Goal: Task Accomplishment & Management: Manage account settings

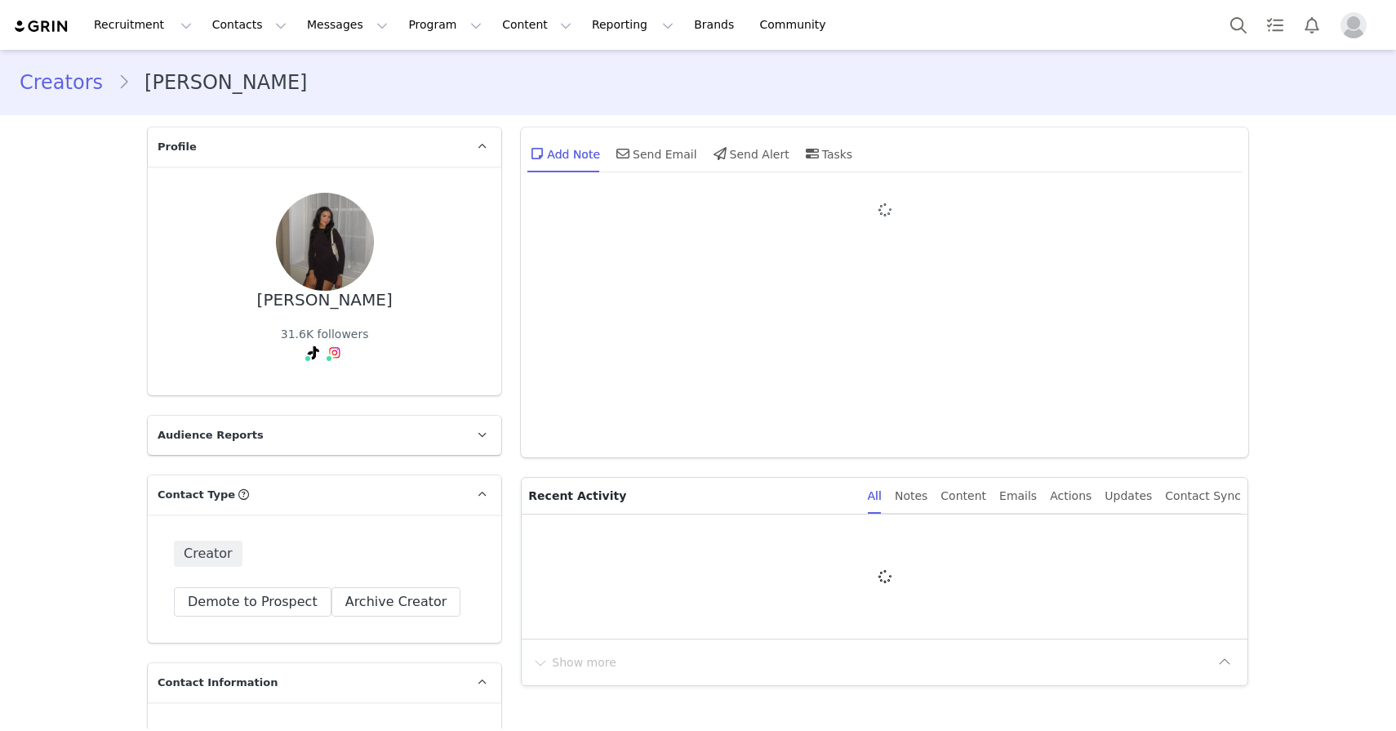
type input "+1 ([GEOGRAPHIC_DATA])"
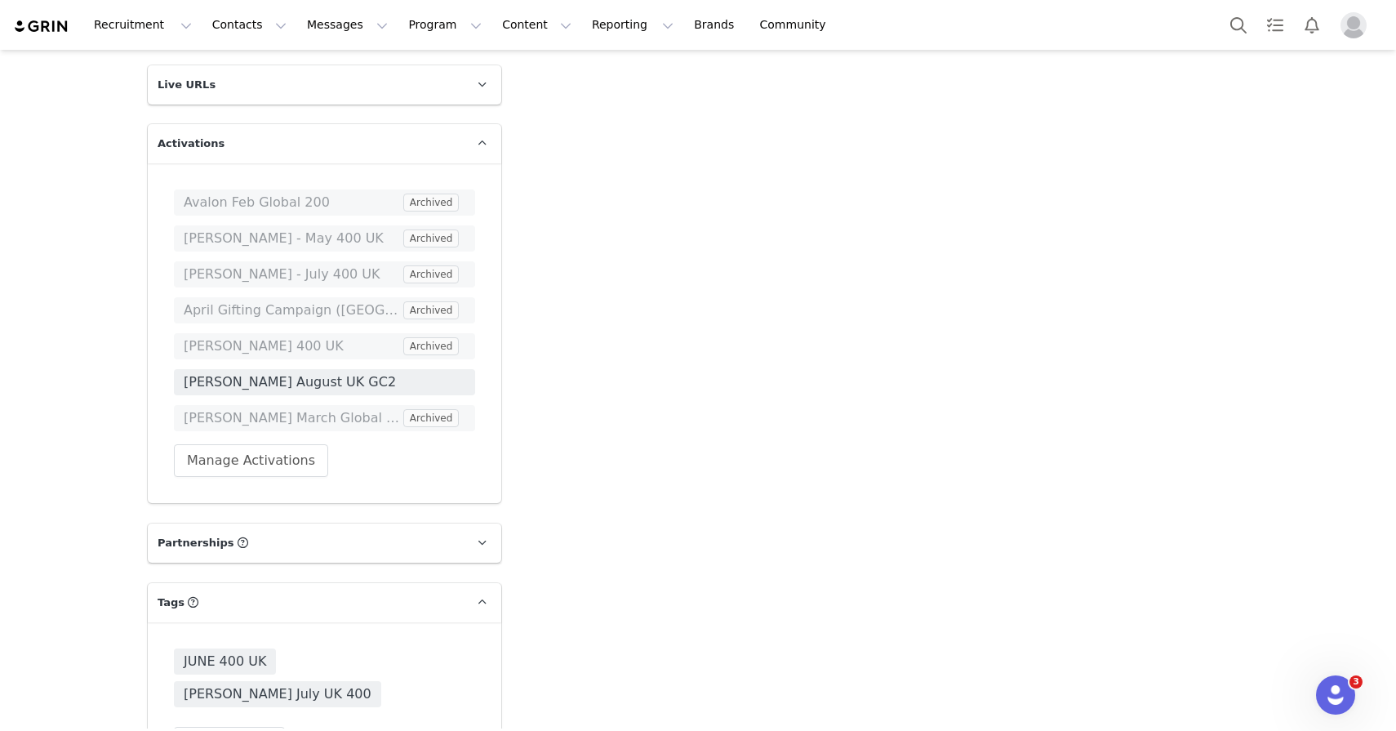
scroll to position [2770, 0]
click at [309, 448] on button "Manage Activations" at bounding box center [251, 459] width 154 height 33
click at [274, 515] on div "Select Activation" at bounding box center [208, 522] width 159 height 24
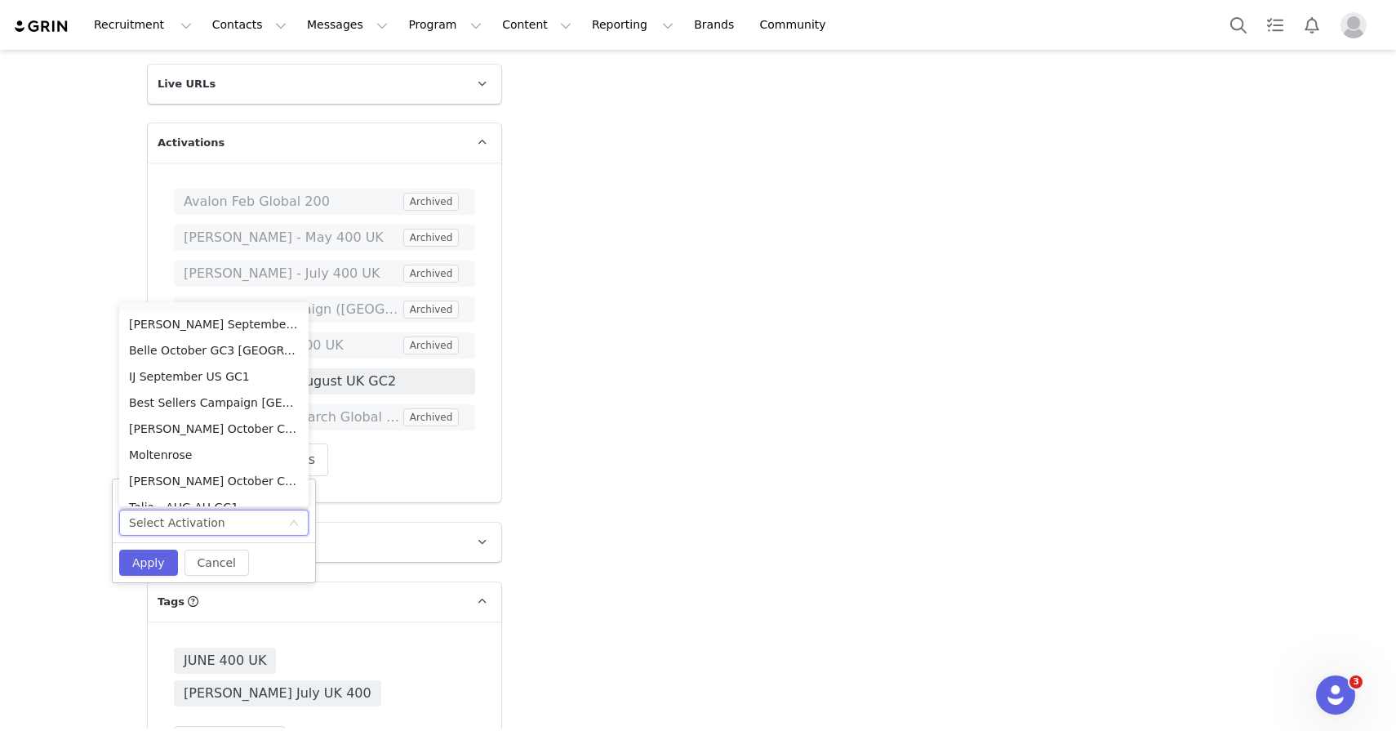
scroll to position [387, 0]
click at [219, 352] on li "Belle October GC3 [GEOGRAPHIC_DATA]" at bounding box center [213, 349] width 189 height 26
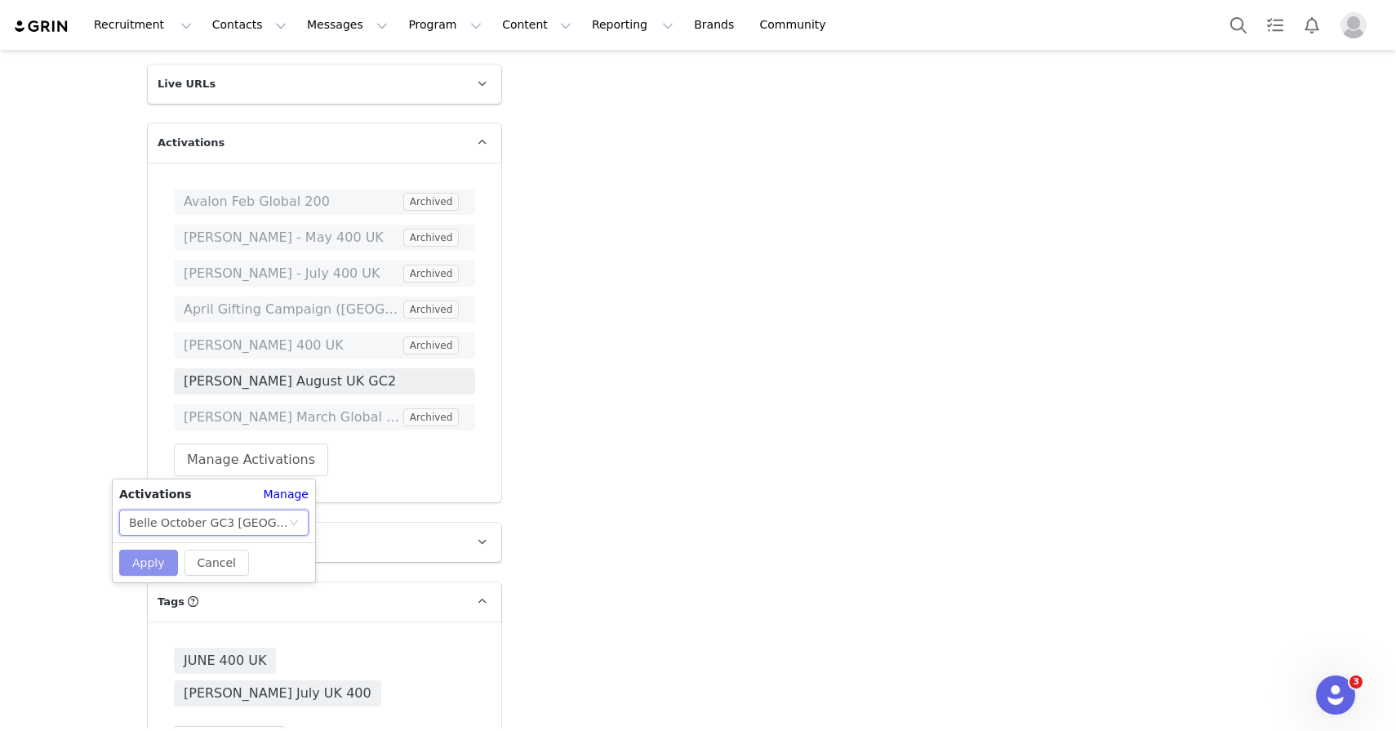
click at [158, 554] on button "Apply" at bounding box center [148, 563] width 59 height 26
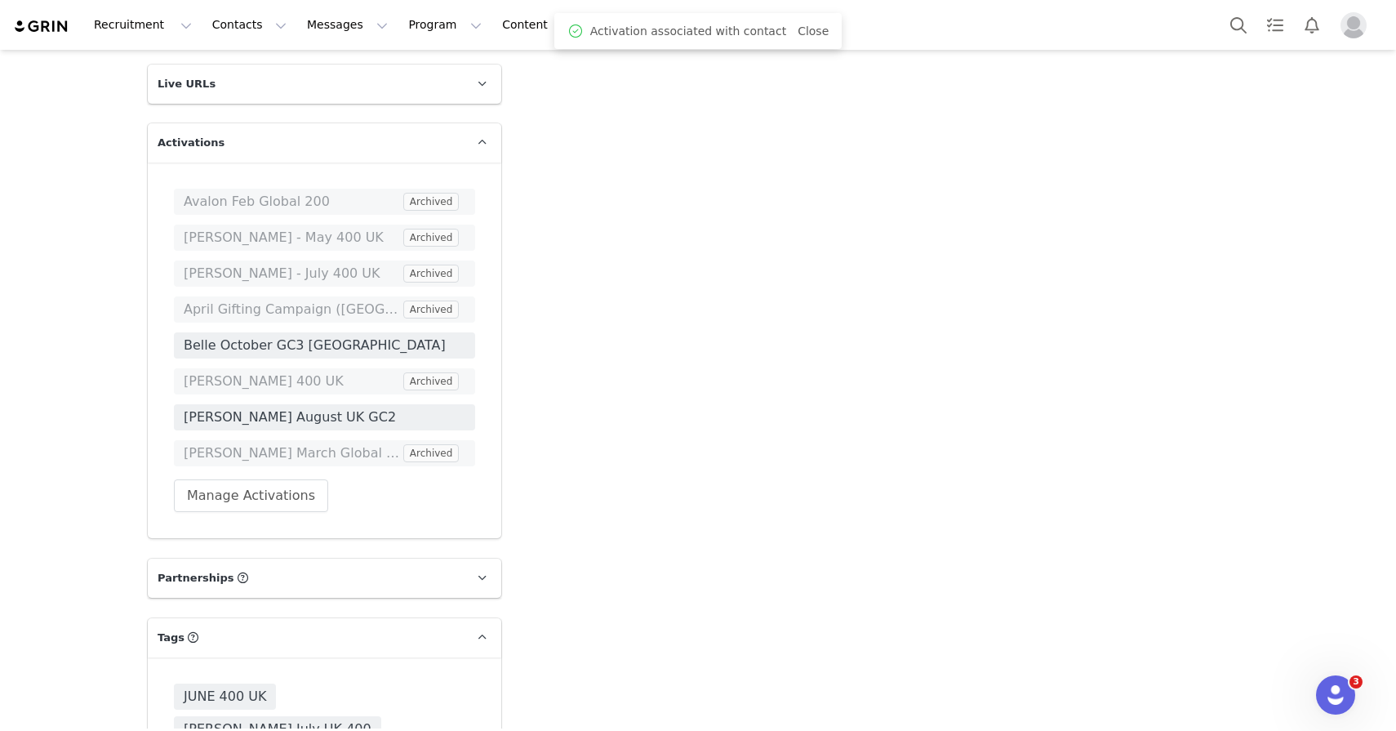
scroll to position [3016, 0]
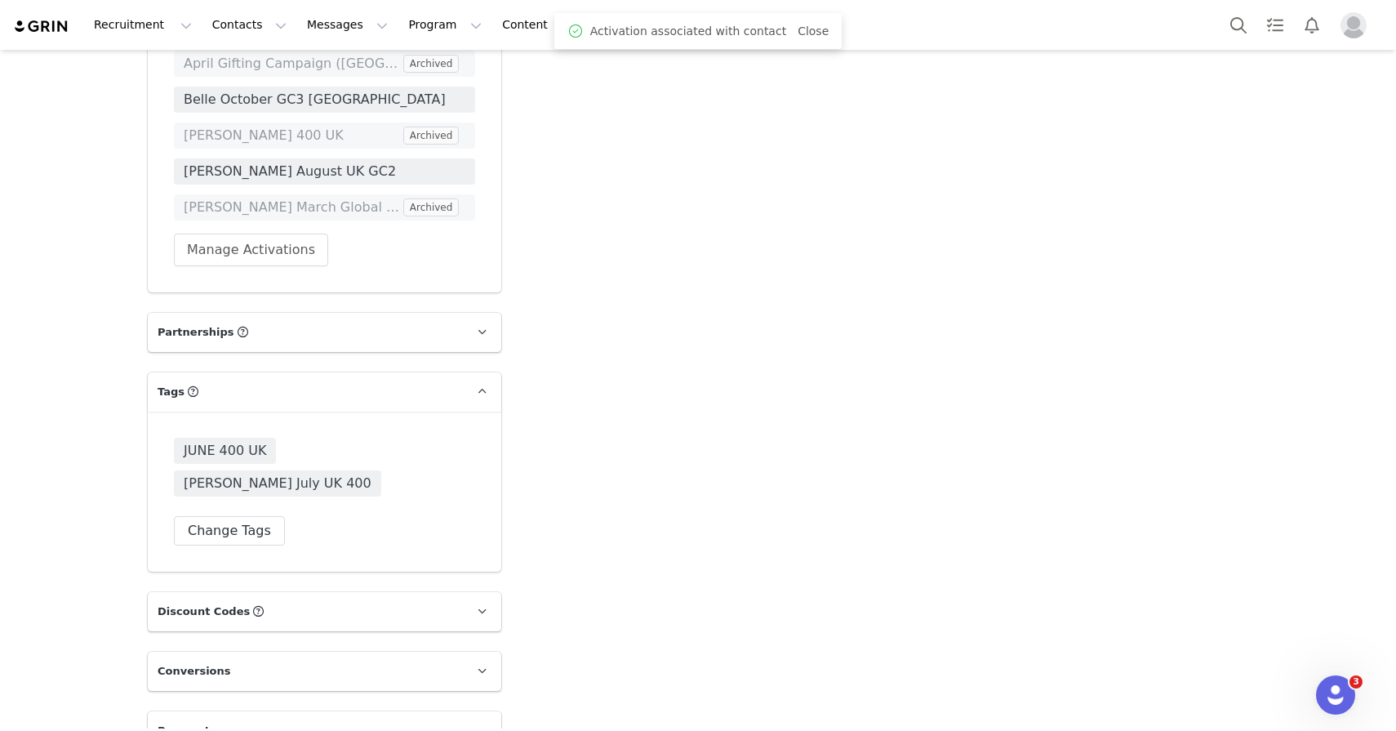
click at [201, 519] on div "JUNE 400 UK [PERSON_NAME] July UK 400 Change Tags" at bounding box center [325, 492] width 354 height 160
click at [201, 513] on div "JUNE 400 UK [PERSON_NAME] July UK 400 Change Tags" at bounding box center [325, 492] width 354 height 160
click at [202, 516] on button "Change Tags" at bounding box center [229, 530] width 111 height 29
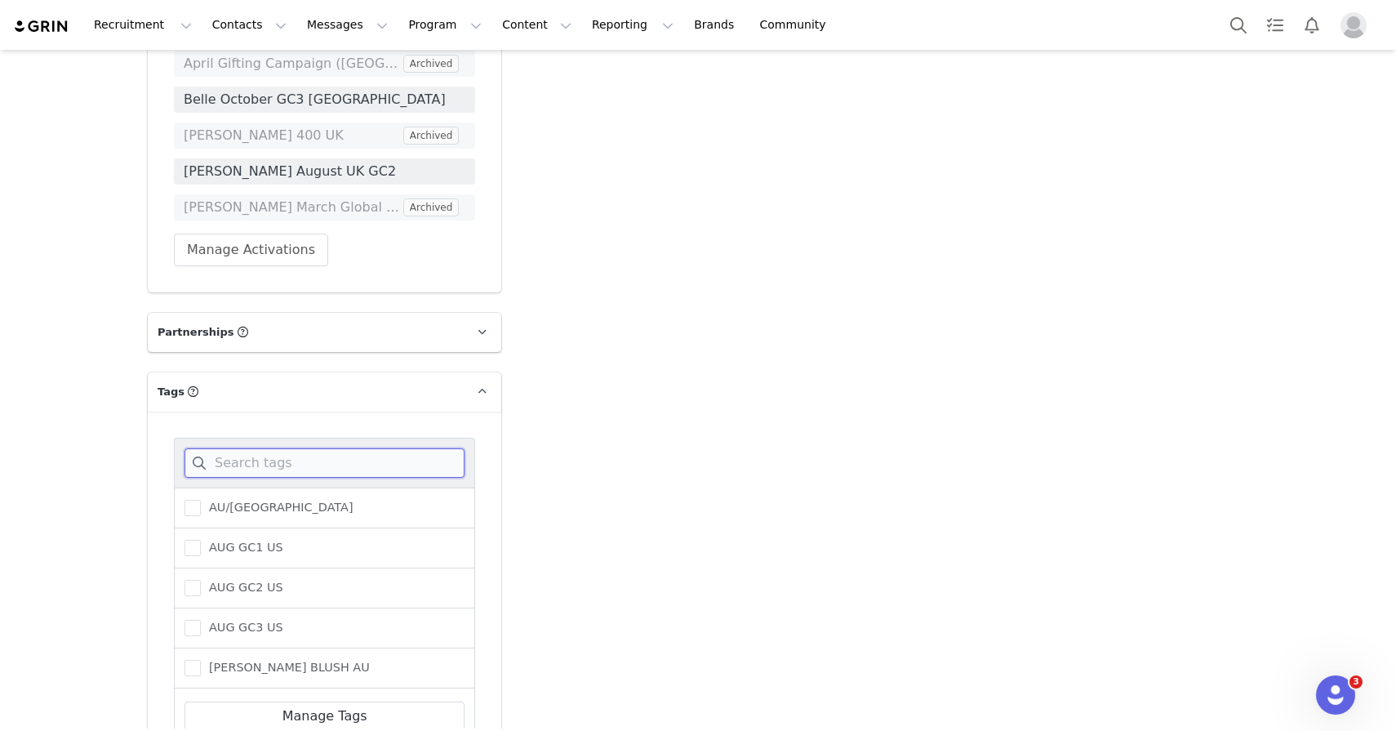
click at [222, 471] on input at bounding box center [325, 462] width 280 height 29
type input "belle"
click at [222, 581] on span "BELLE OCTOBER GC3" at bounding box center [268, 588] width 134 height 16
click at [201, 580] on input "BELLE OCTOBER GC3" at bounding box center [201, 580] width 0 height 0
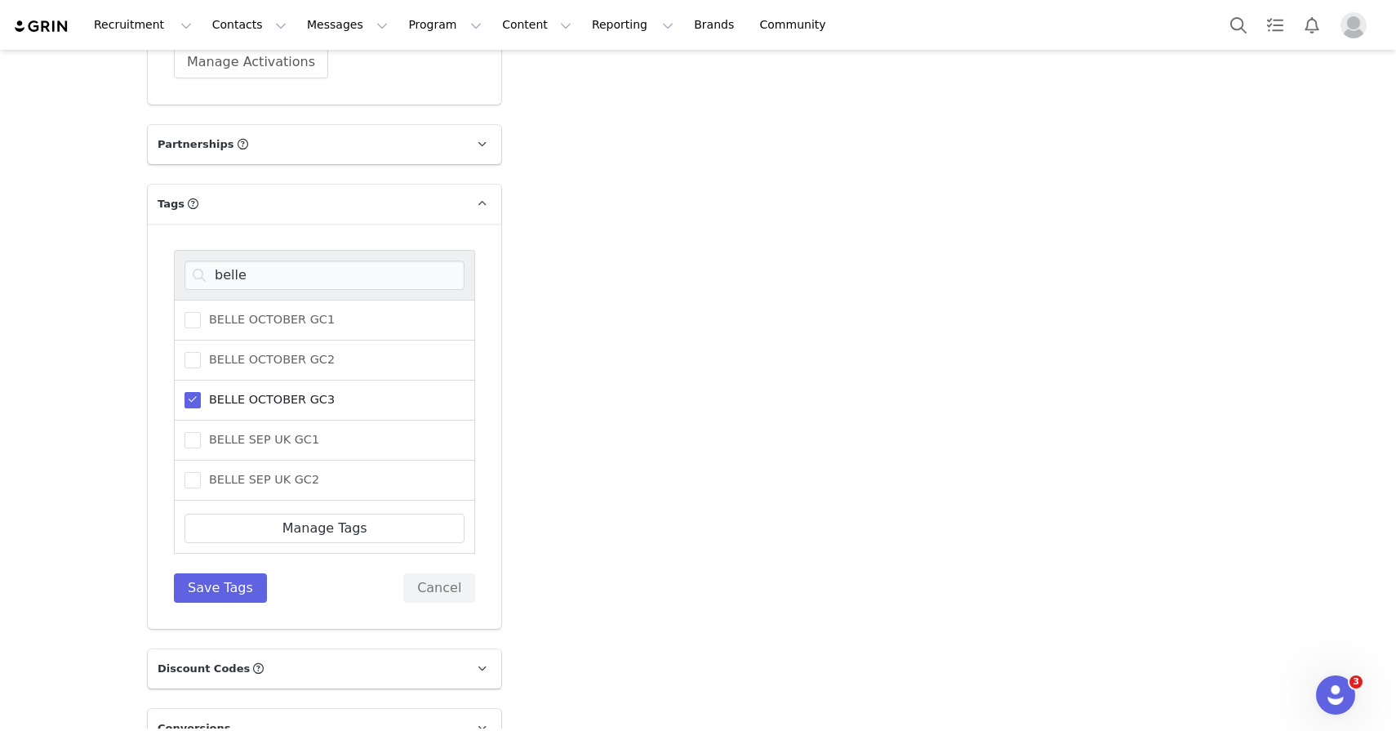
scroll to position [3204, 0]
click at [217, 585] on button "Save Tags" at bounding box center [220, 586] width 93 height 29
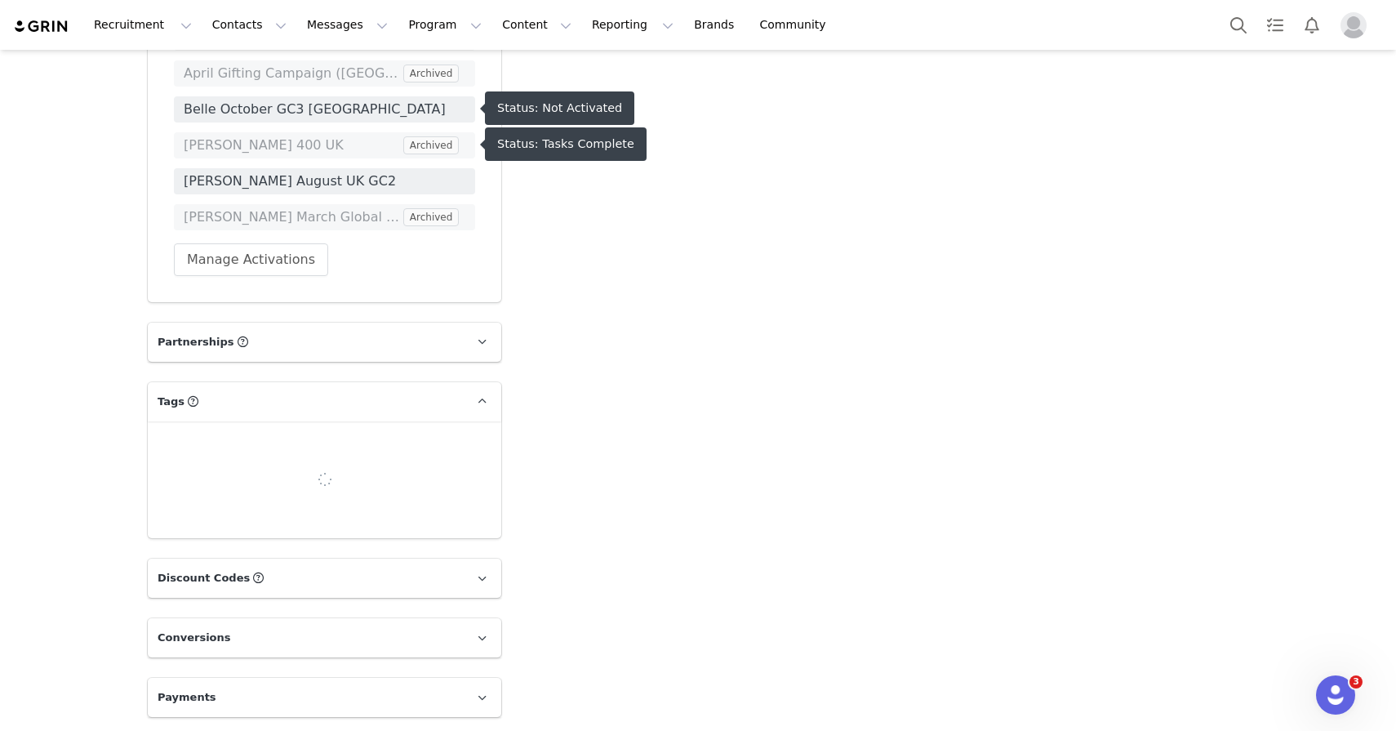
scroll to position [3048, 0]
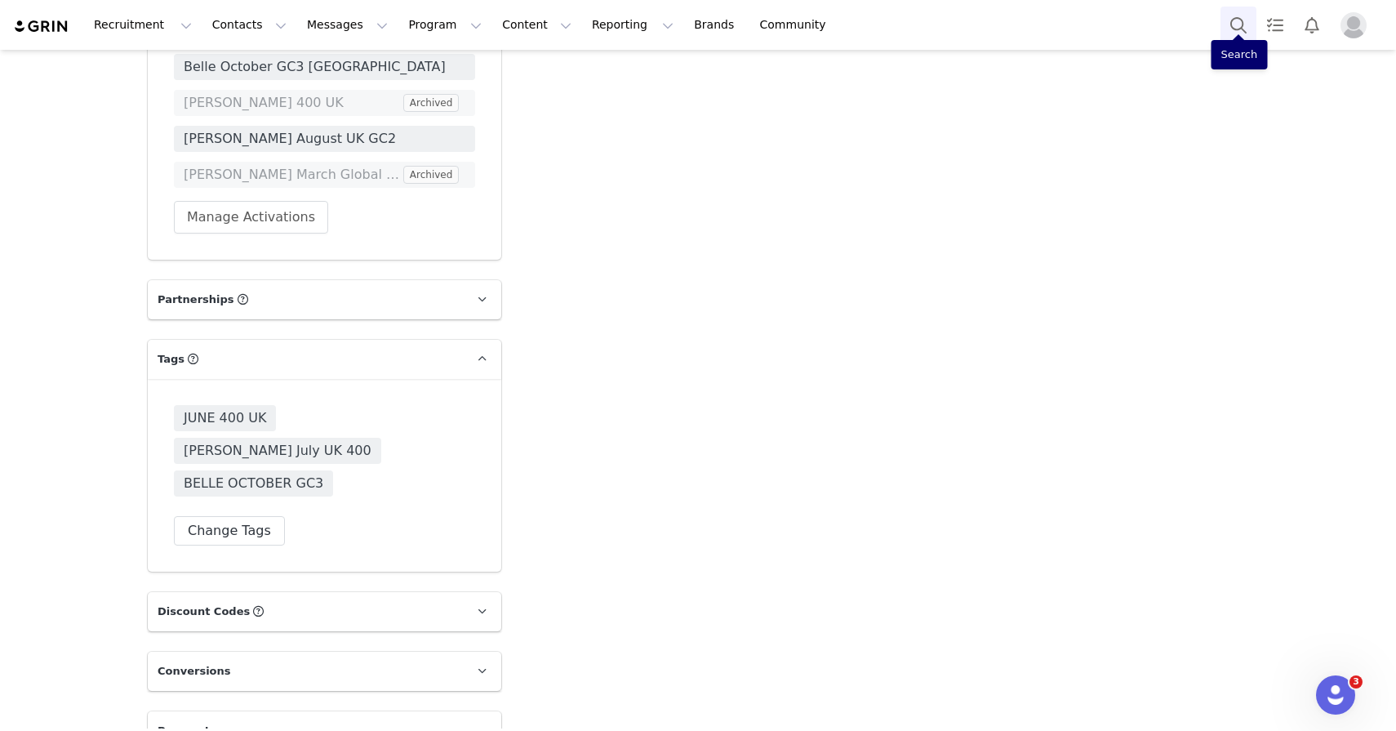
click at [1239, 23] on button "Search" at bounding box center [1239, 25] width 36 height 37
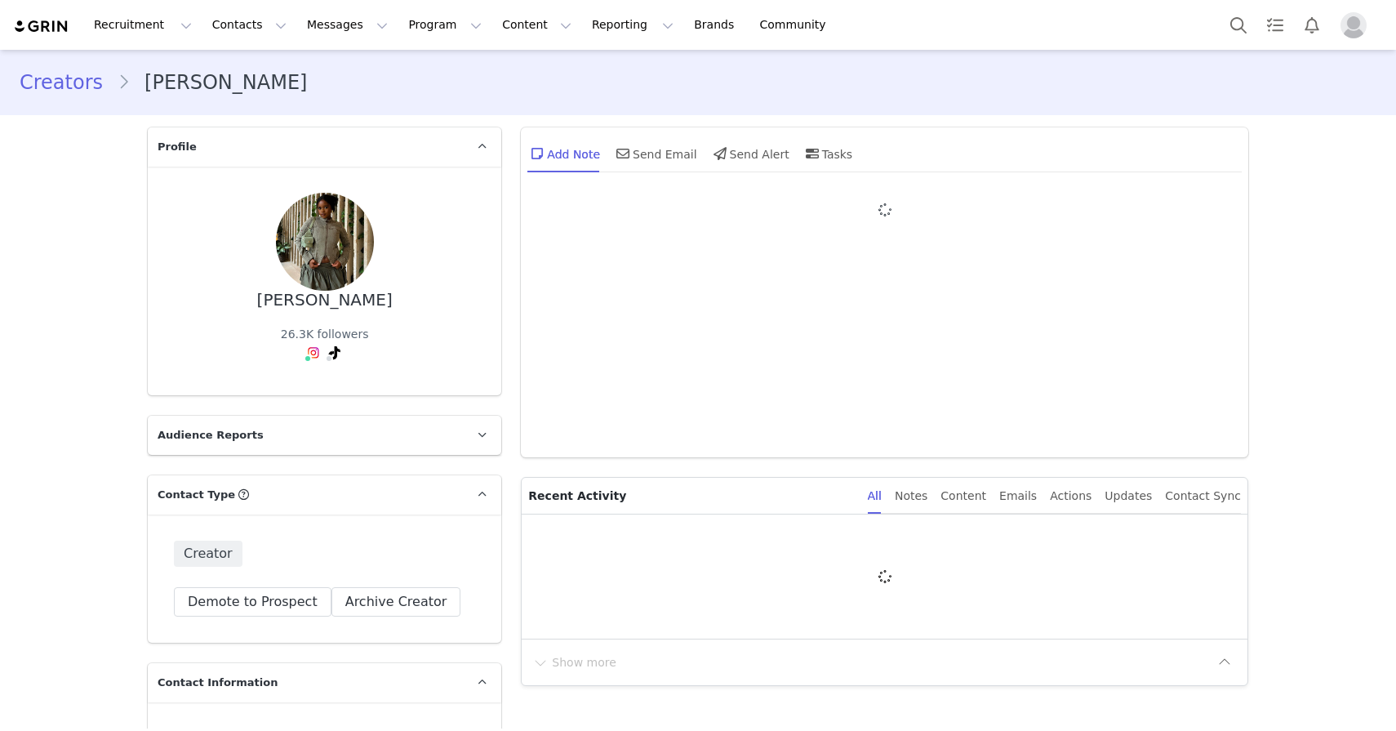
type input "+1 ([GEOGRAPHIC_DATA])"
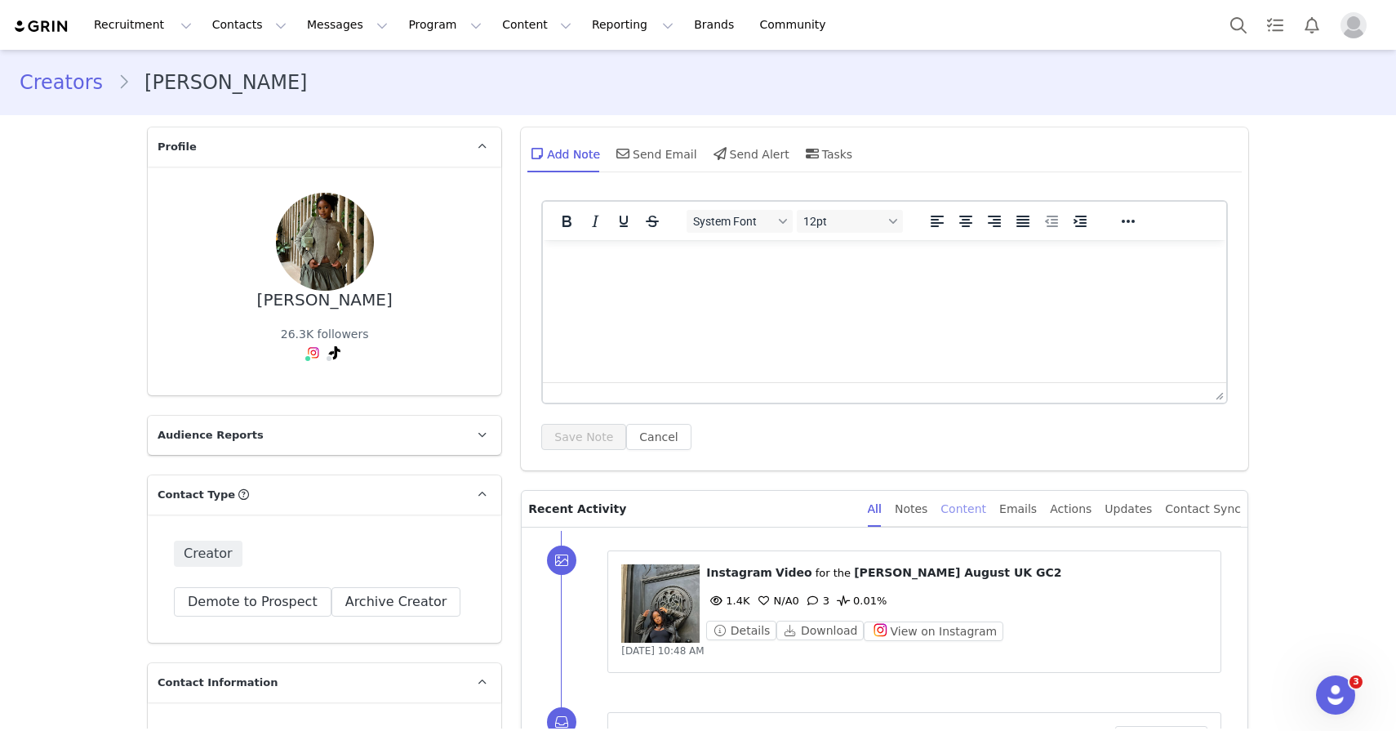
click at [986, 505] on div "Content" at bounding box center [964, 509] width 46 height 37
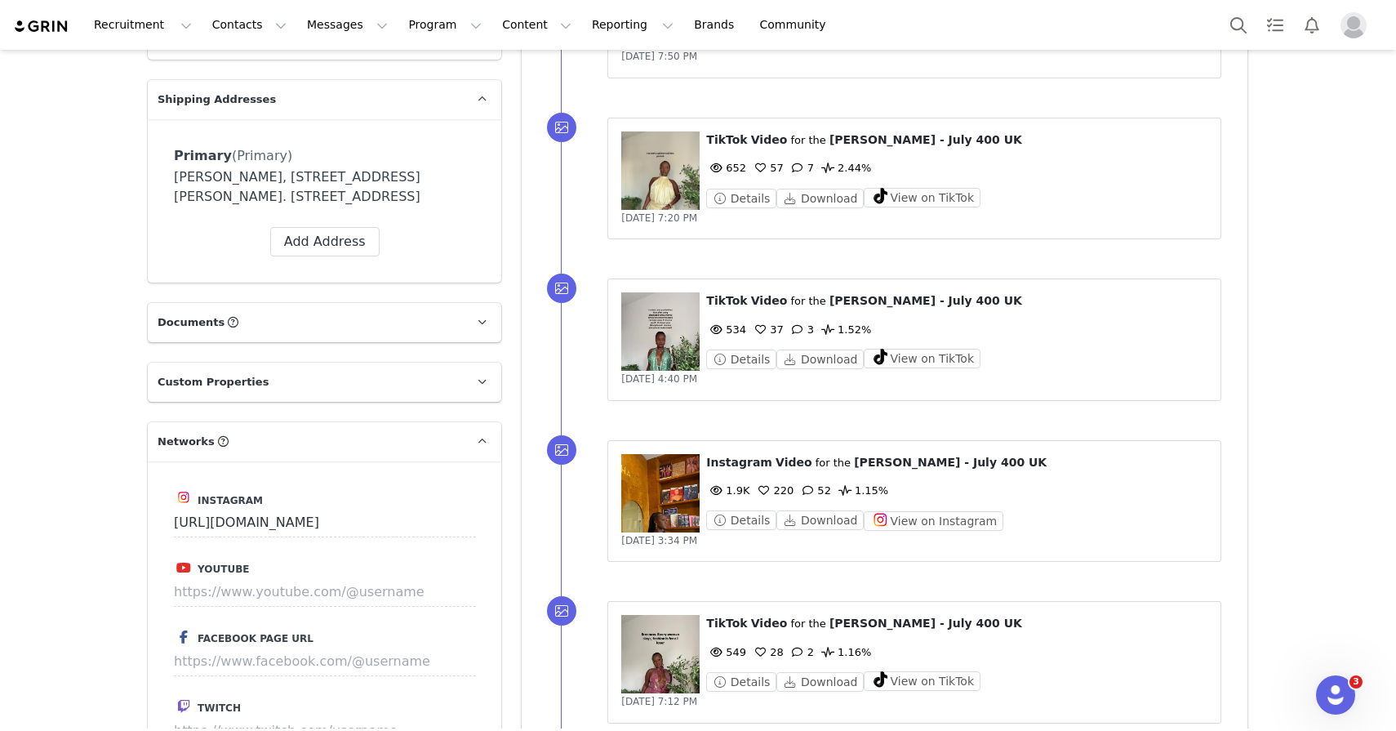
scroll to position [1241, 0]
